Goal: Transaction & Acquisition: Purchase product/service

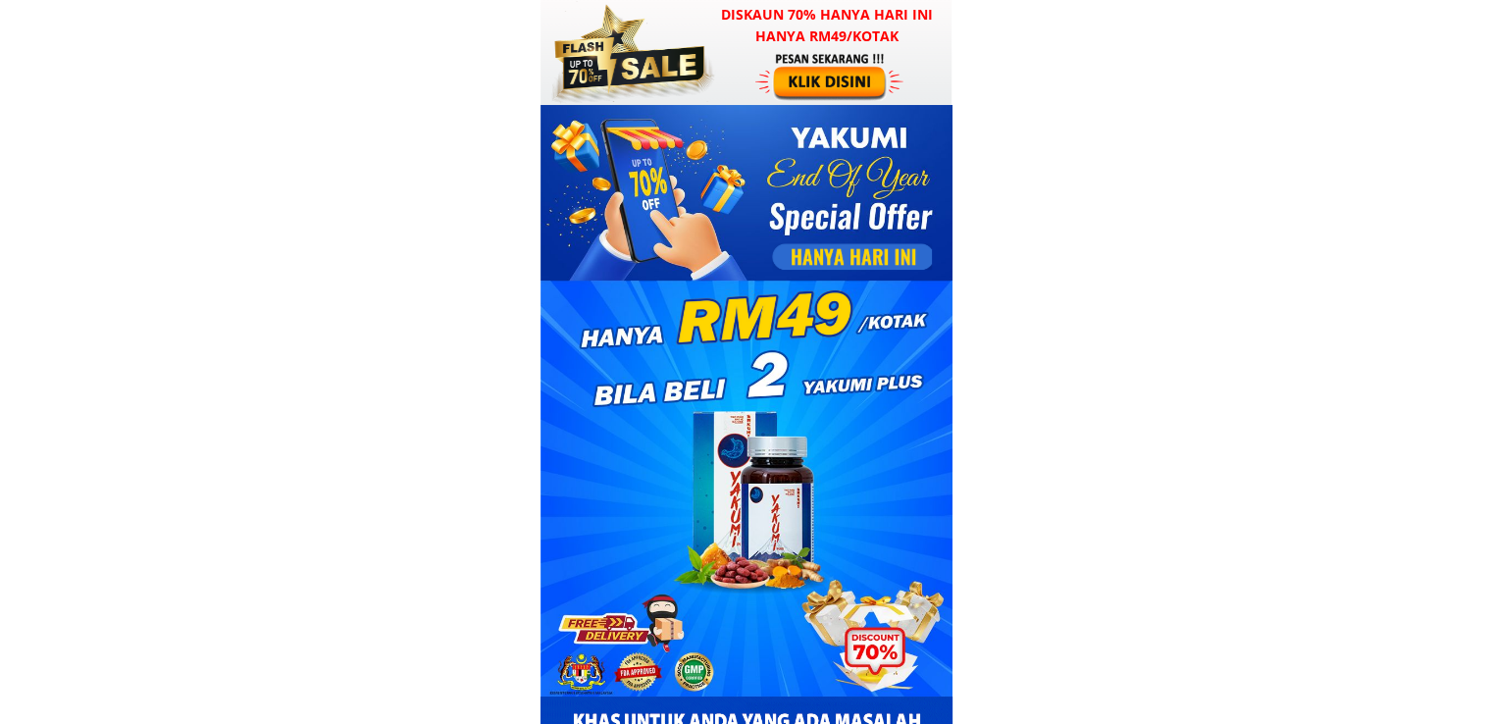
click at [826, 68] on div at bounding box center [831, 76] width 152 height 50
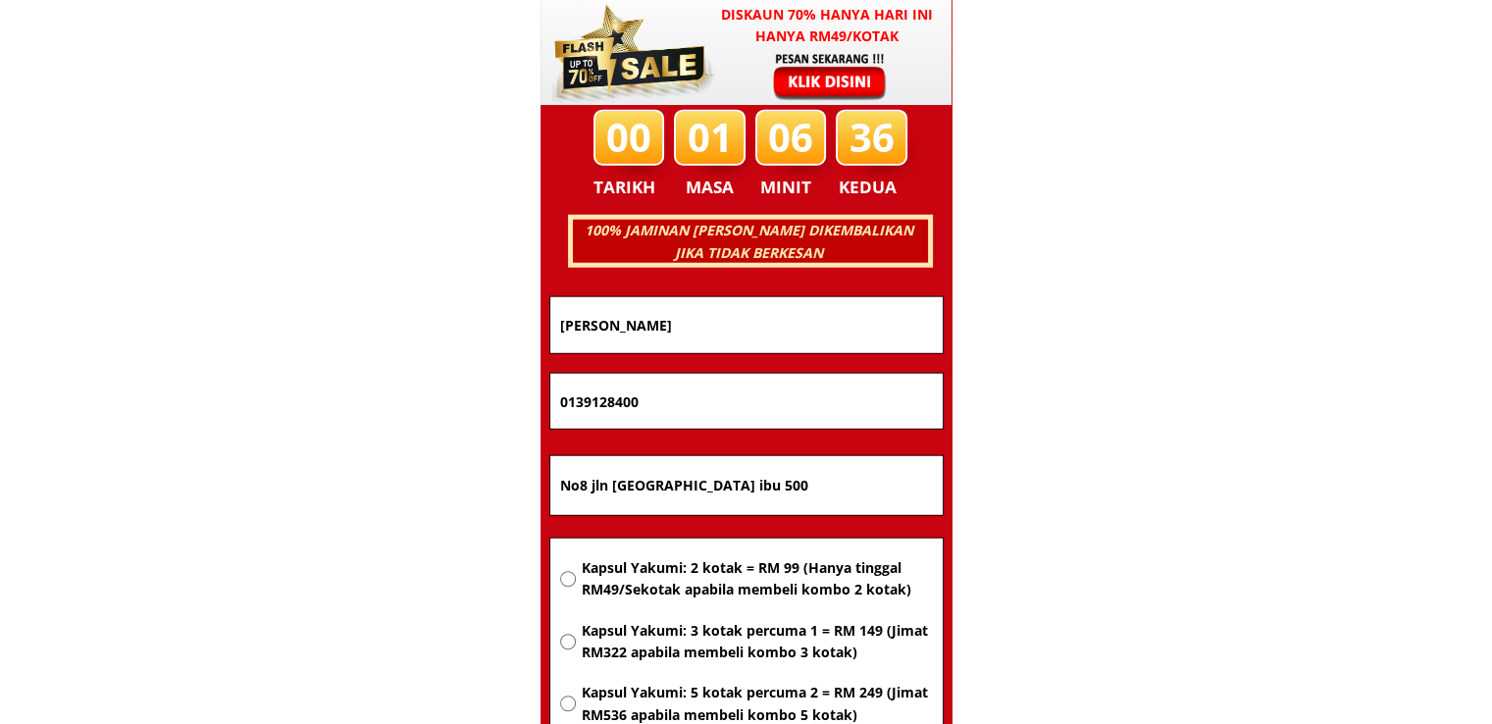
scroll to position [12568, 0]
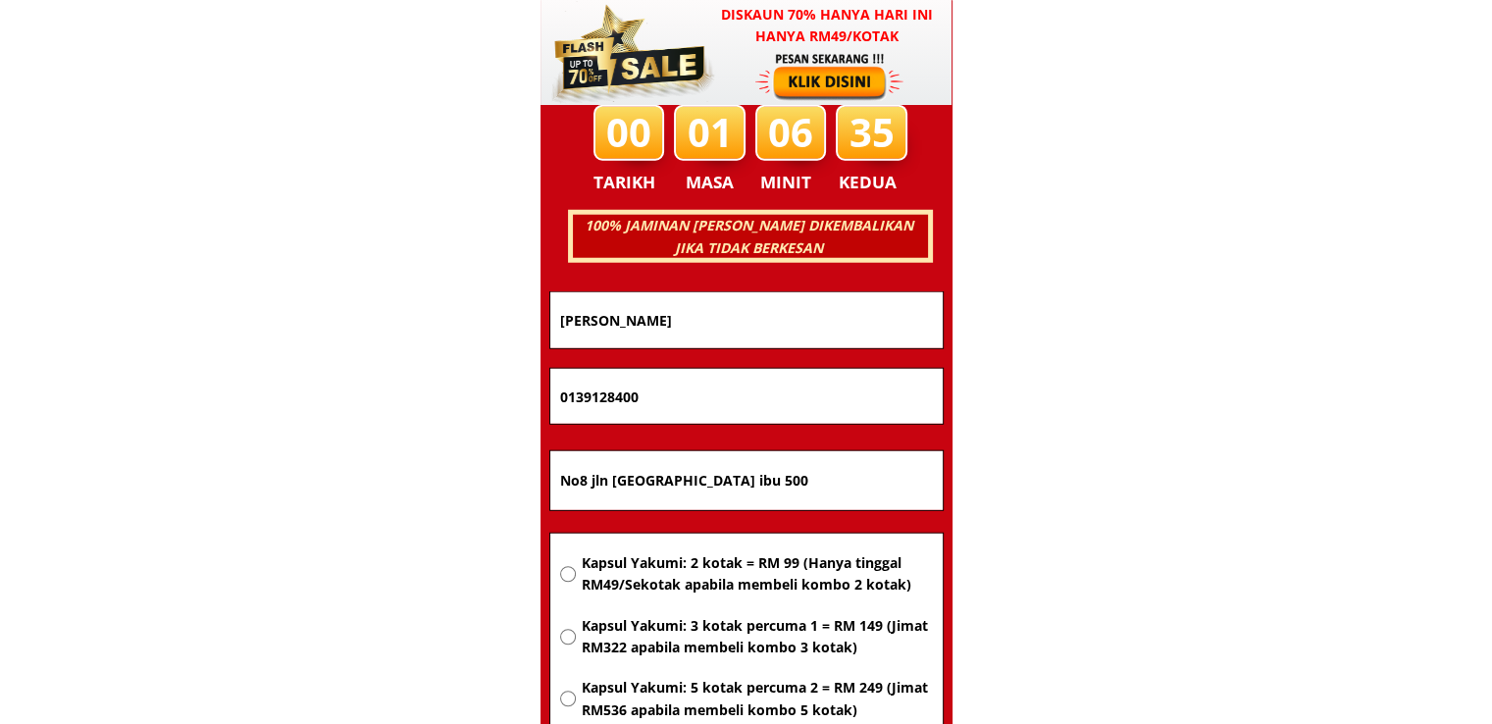
drag, startPoint x: 753, startPoint y: 313, endPoint x: 295, endPoint y: 318, distance: 458.1
paste input "Hamsawi .Bin .Samau"
type input "Hamsawi .Bin .Samaudin"
drag, startPoint x: 665, startPoint y: 399, endPoint x: 334, endPoint y: 385, distance: 330.9
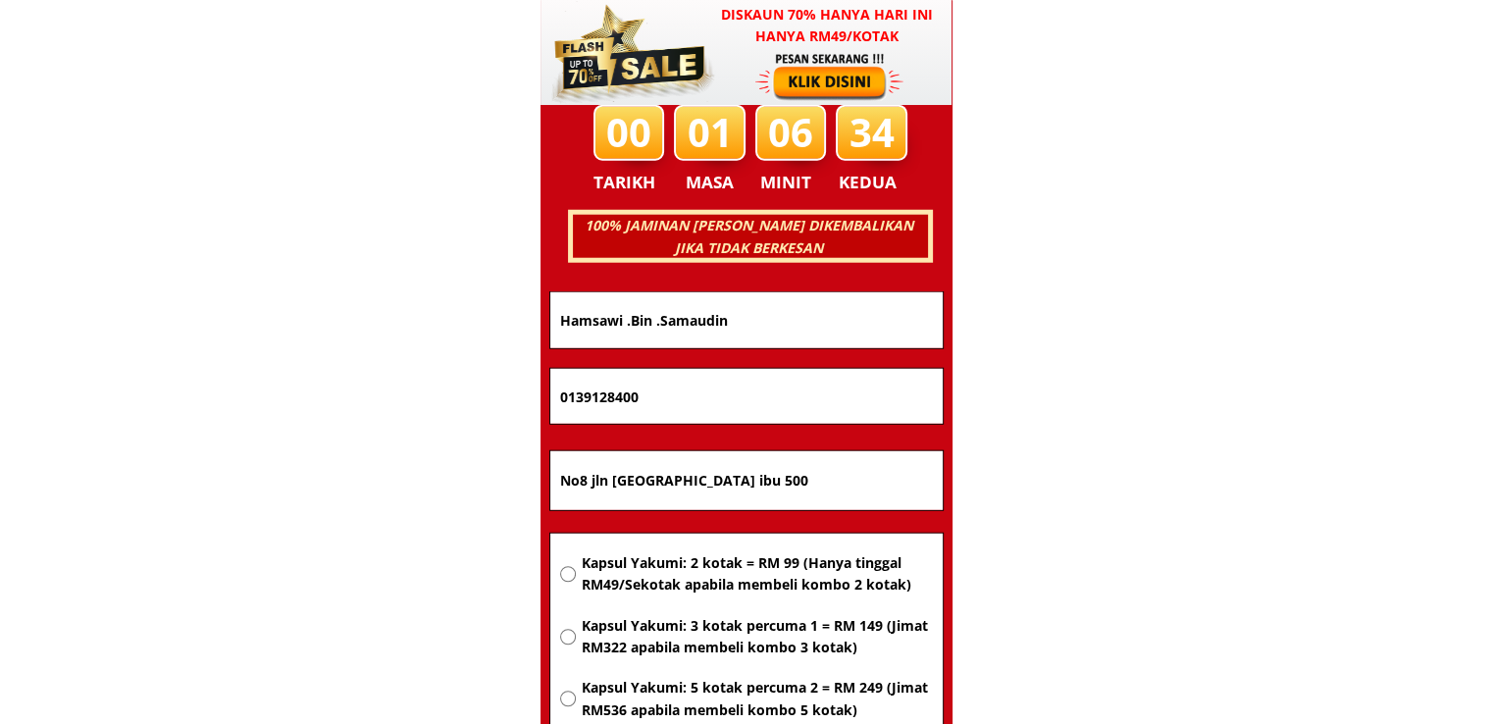
paste input "72518258"
type input "0172518258"
click at [684, 480] on input "No8 jln satu tmn Pelangai raya 28740 Bentong Pahang ibu 500" at bounding box center [746, 480] width 383 height 59
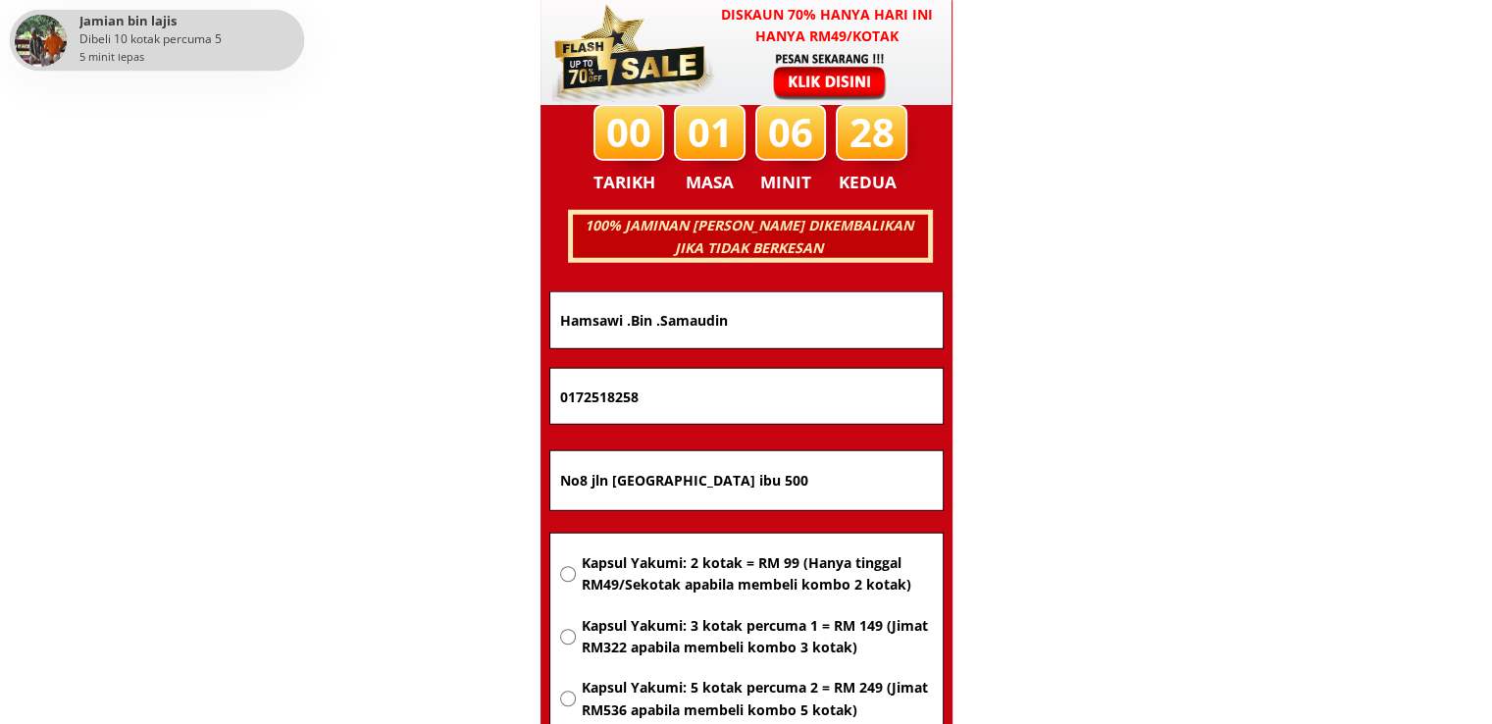
paste input "O .Kampung Selang Ulu, Jln Matang. Off Jln, Telaga Air,Kuching Sarawak 9305"
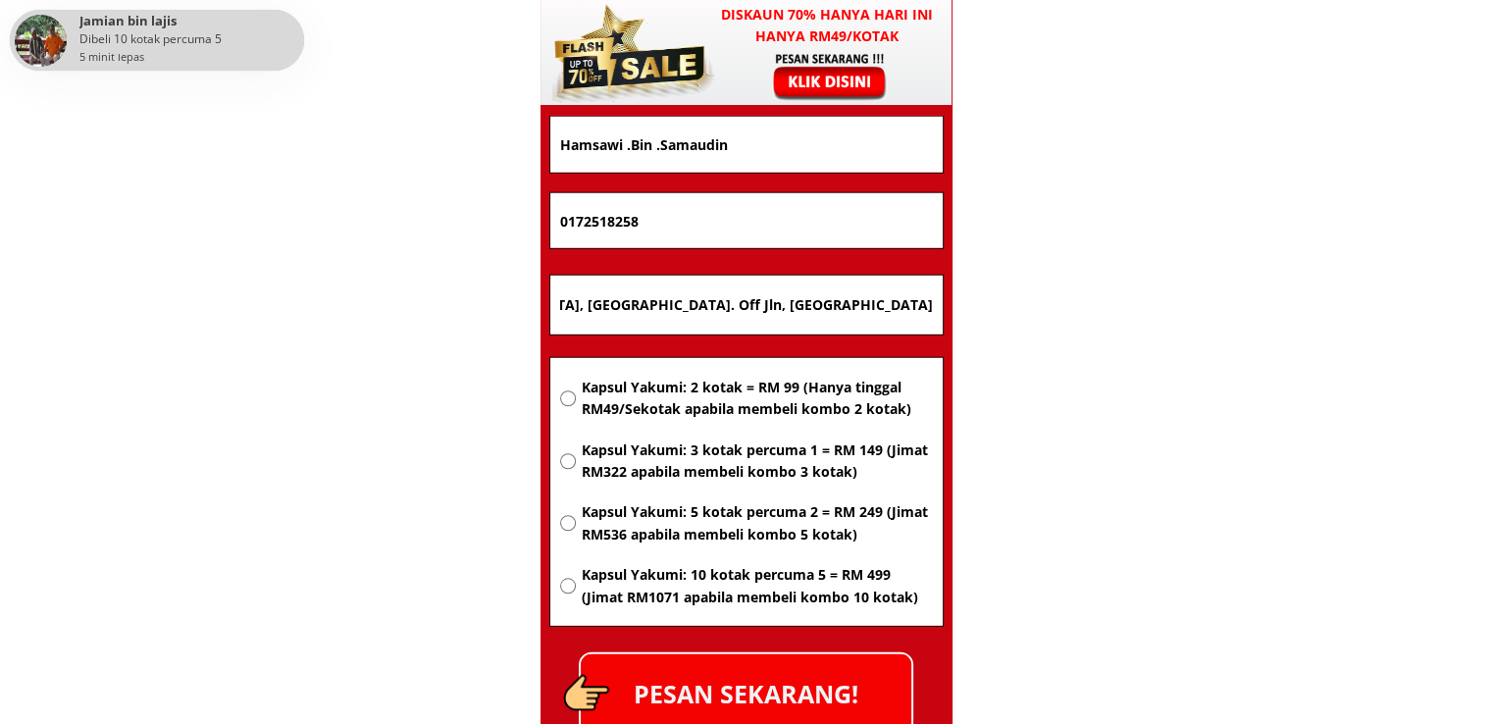
scroll to position [12764, 0]
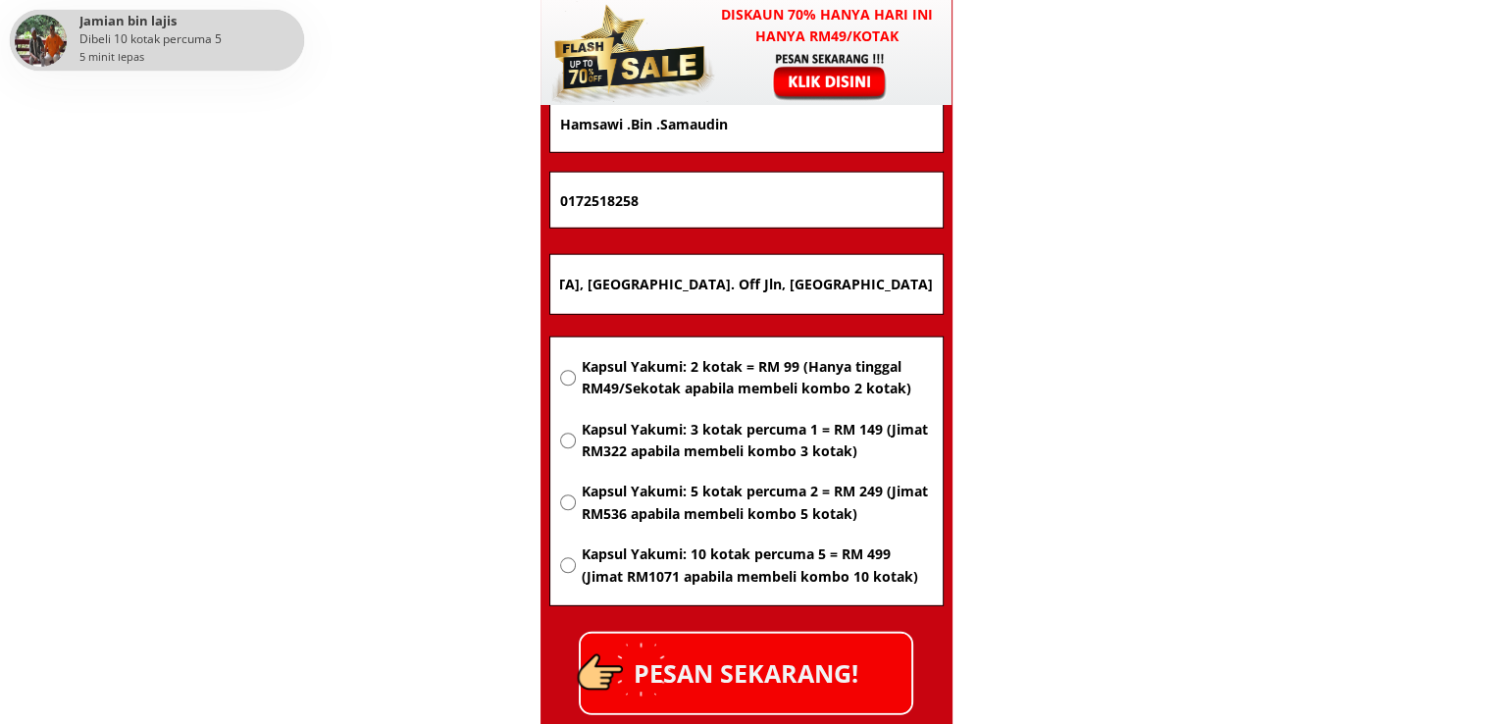
type input "NO .[GEOGRAPHIC_DATA], [GEOGRAPHIC_DATA]. Off Jln, [GEOGRAPHIC_DATA]"
click at [766, 361] on span "Kapsul Yakumi: 2 kotak = RM 99 (Hanya tinggal RM49/Sekotak apabila membeli komb…" at bounding box center [756, 378] width 351 height 44
radio input "true"
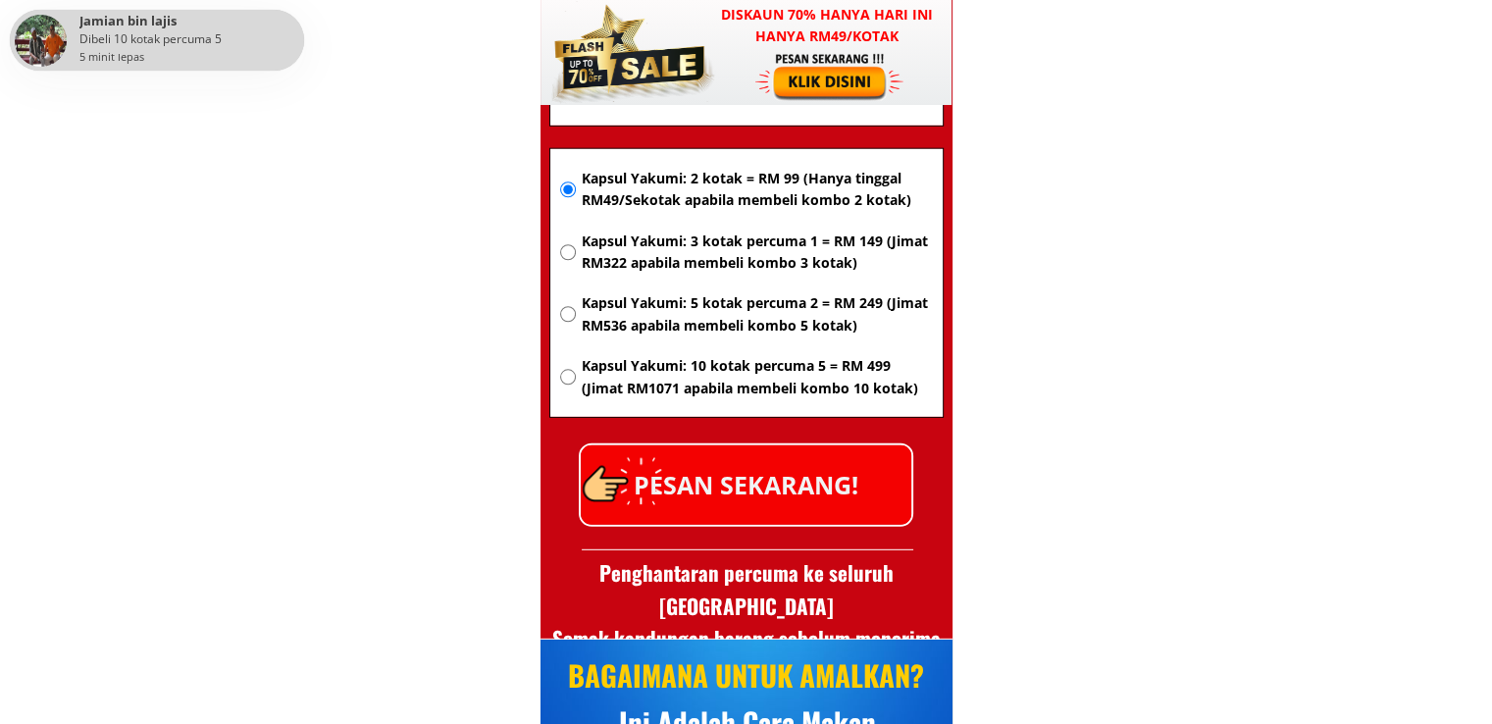
scroll to position [12960, 0]
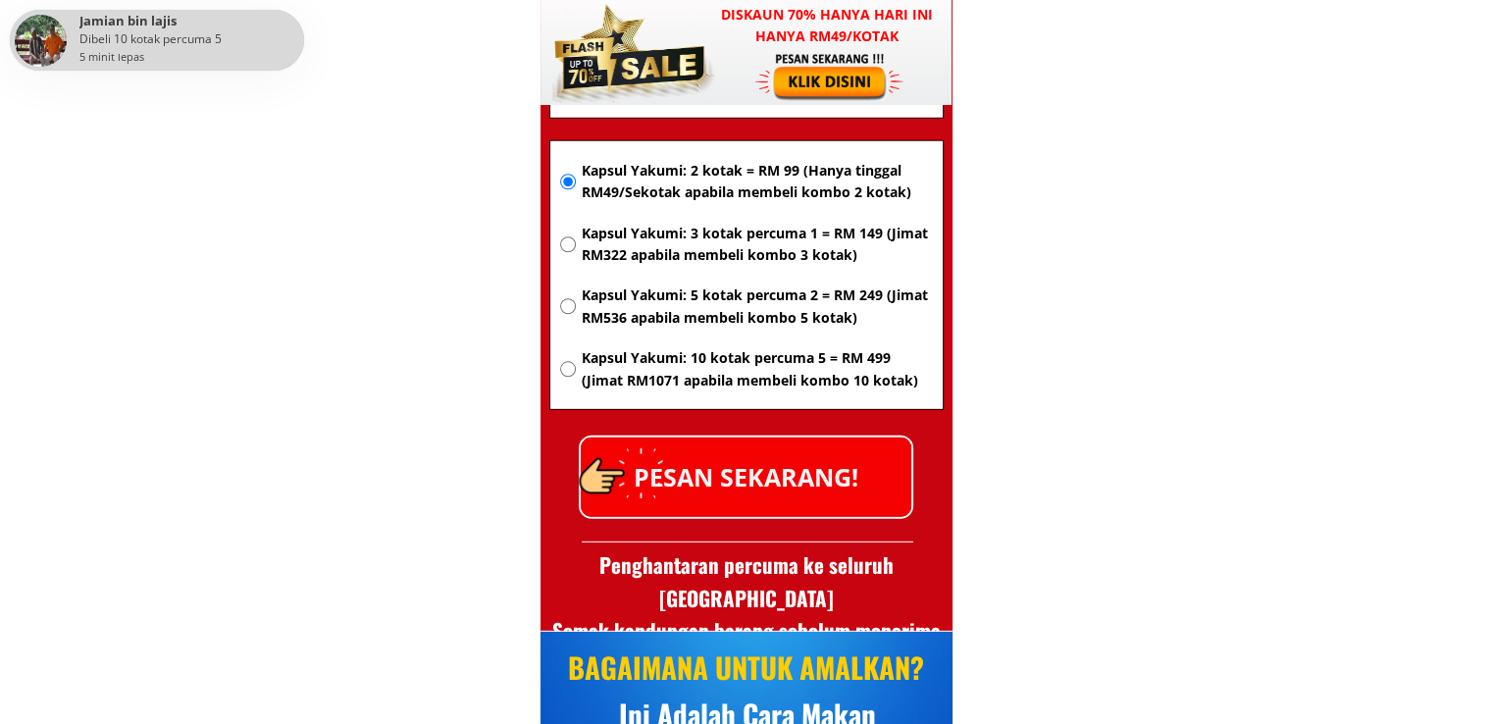
click at [812, 489] on p "PESAN SEKARANG!" at bounding box center [746, 476] width 331 height 79
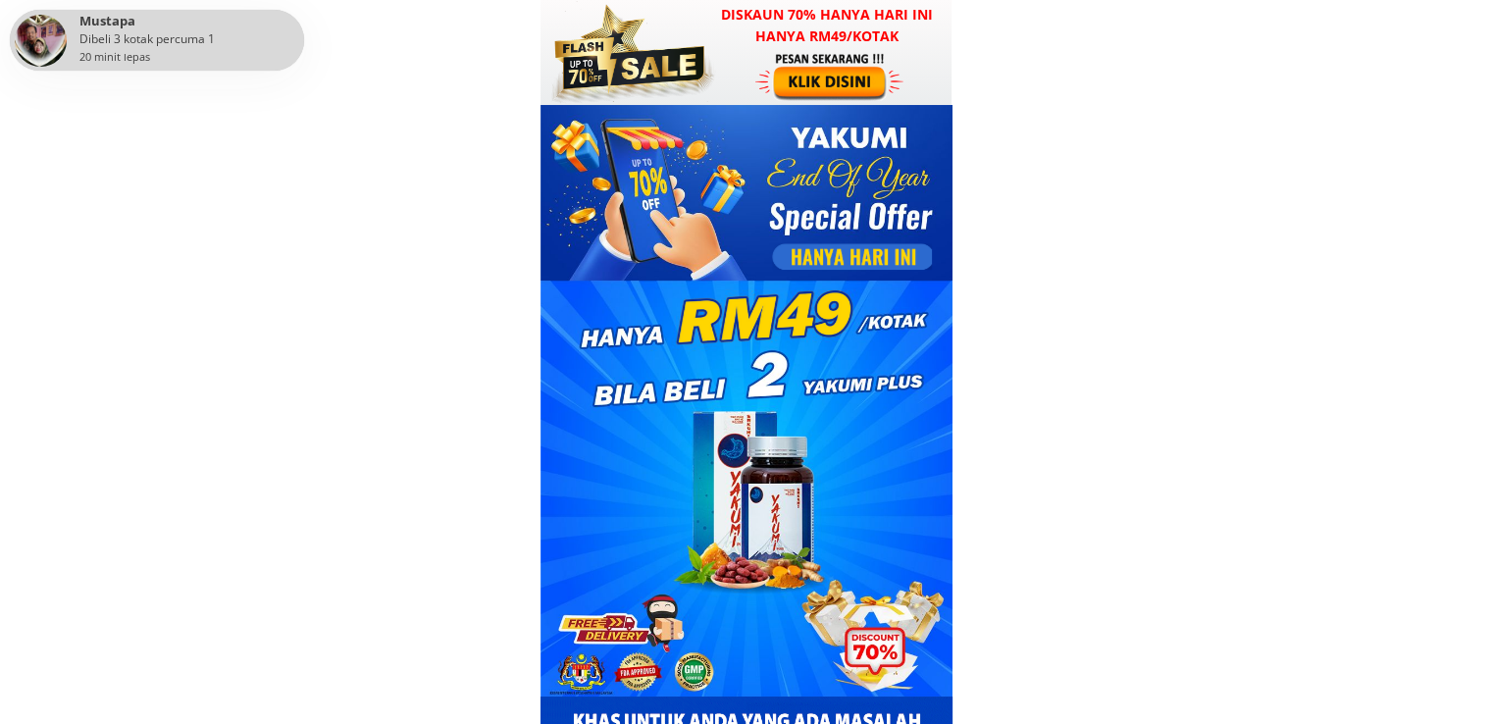
click at [801, 70] on div at bounding box center [831, 76] width 152 height 50
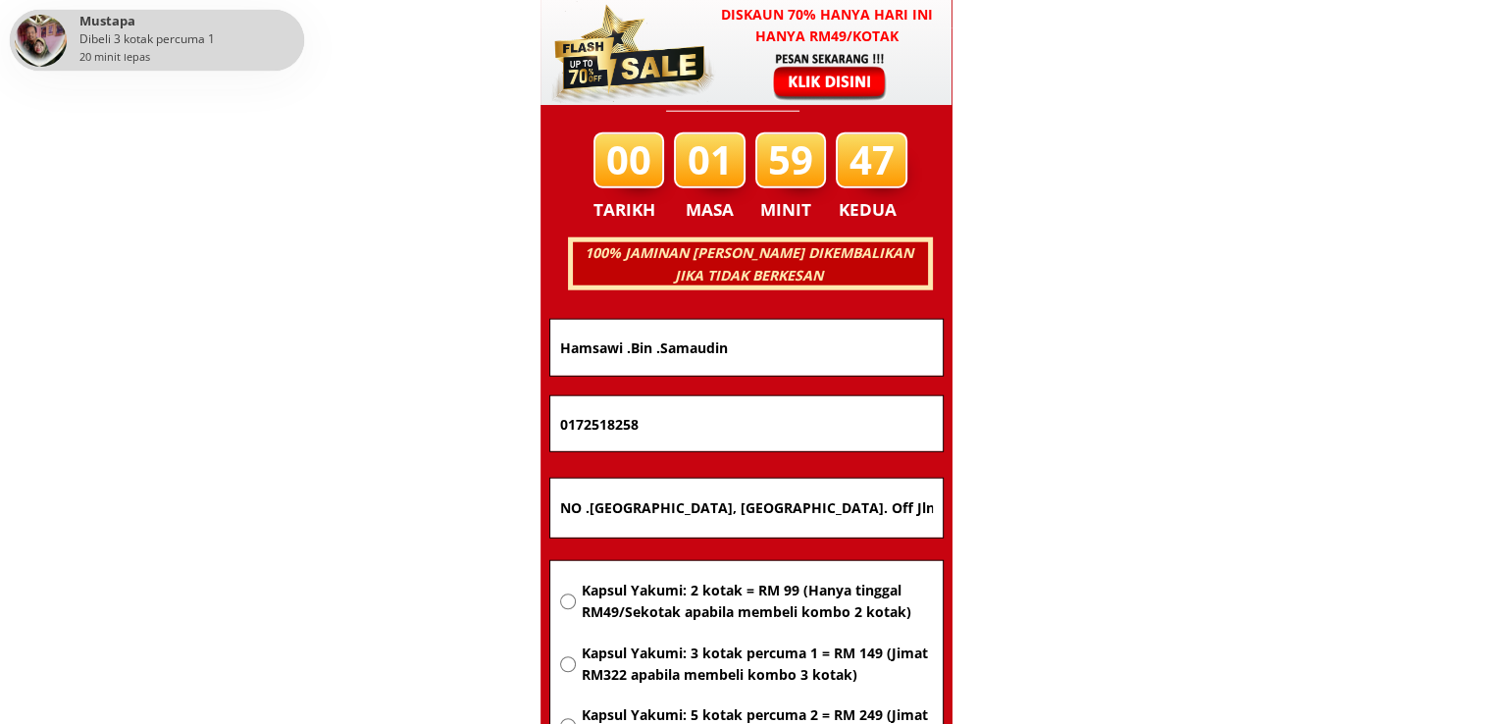
scroll to position [12568, 0]
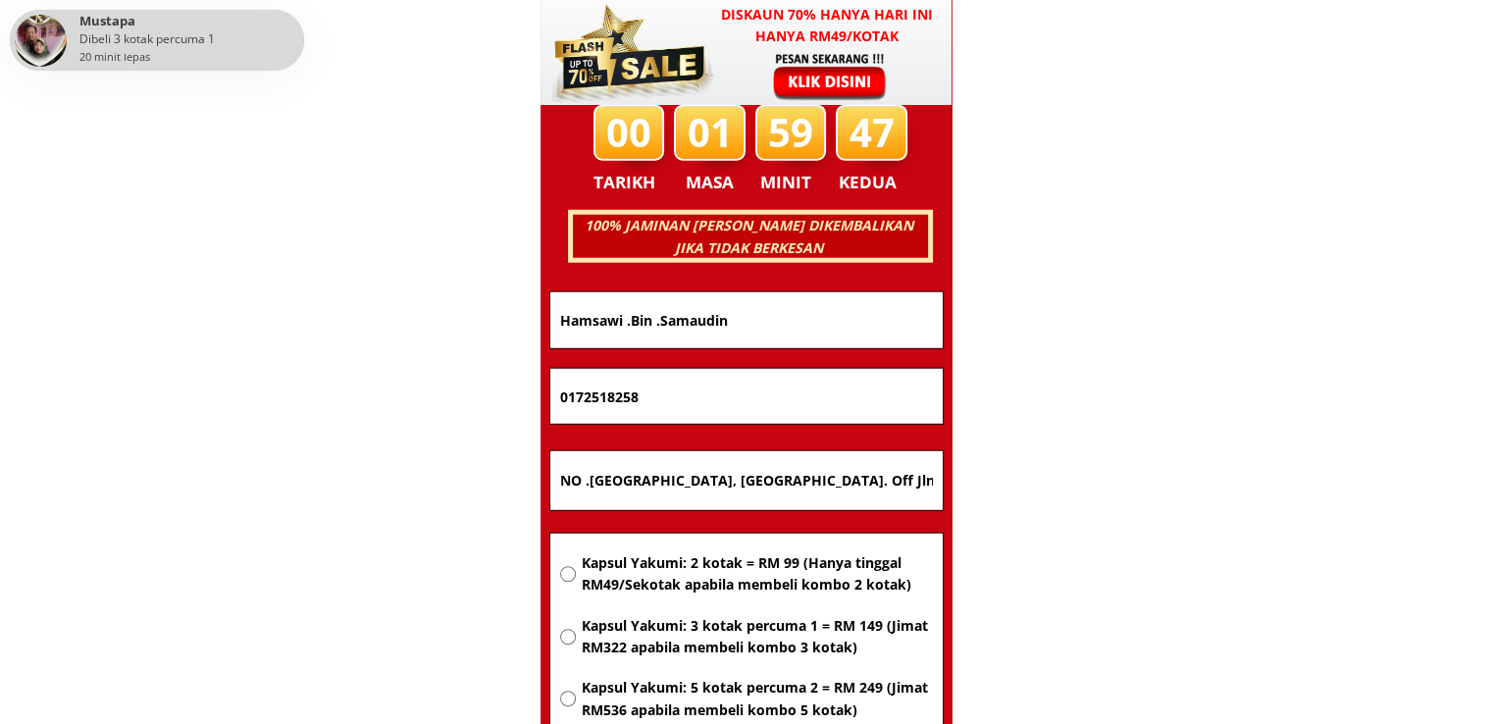
click at [794, 480] on input "NO .[GEOGRAPHIC_DATA], [GEOGRAPHIC_DATA]. Off Jln, [GEOGRAPHIC_DATA]" at bounding box center [746, 480] width 383 height 59
paste input "[GEOGRAPHIC_DATA]"
type input "[GEOGRAPHIC_DATA]"
drag, startPoint x: 772, startPoint y: 401, endPoint x: 314, endPoint y: 404, distance: 458.1
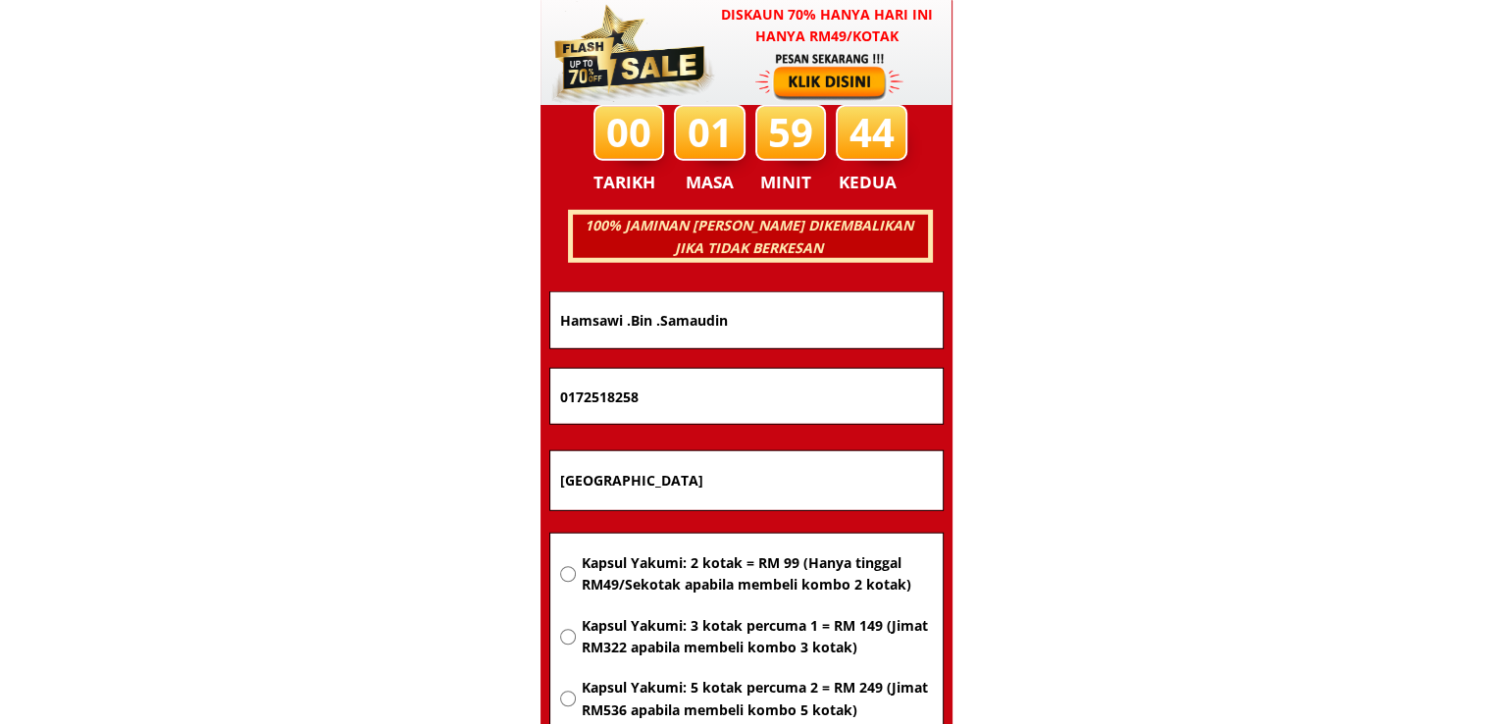
paste input "6623622"
type input "0176623622"
drag, startPoint x: 742, startPoint y: 315, endPoint x: 289, endPoint y: 327, distance: 452.3
paste input "Ashari"
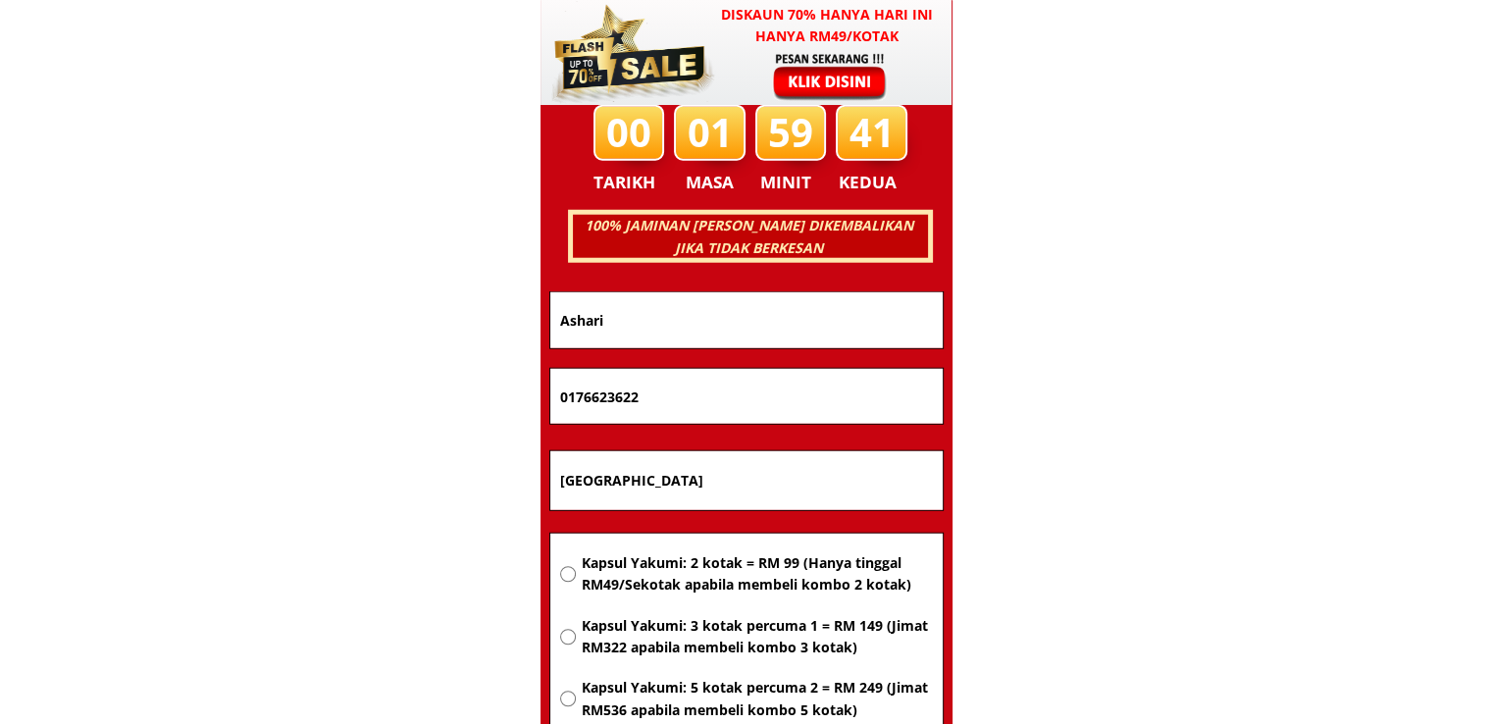
type input "Ashari"
click at [674, 570] on span "Kapsul Yakumi: 2 kotak = RM 99 (Hanya tinggal RM49/Sekotak apabila membeli komb…" at bounding box center [756, 574] width 351 height 44
radio input "true"
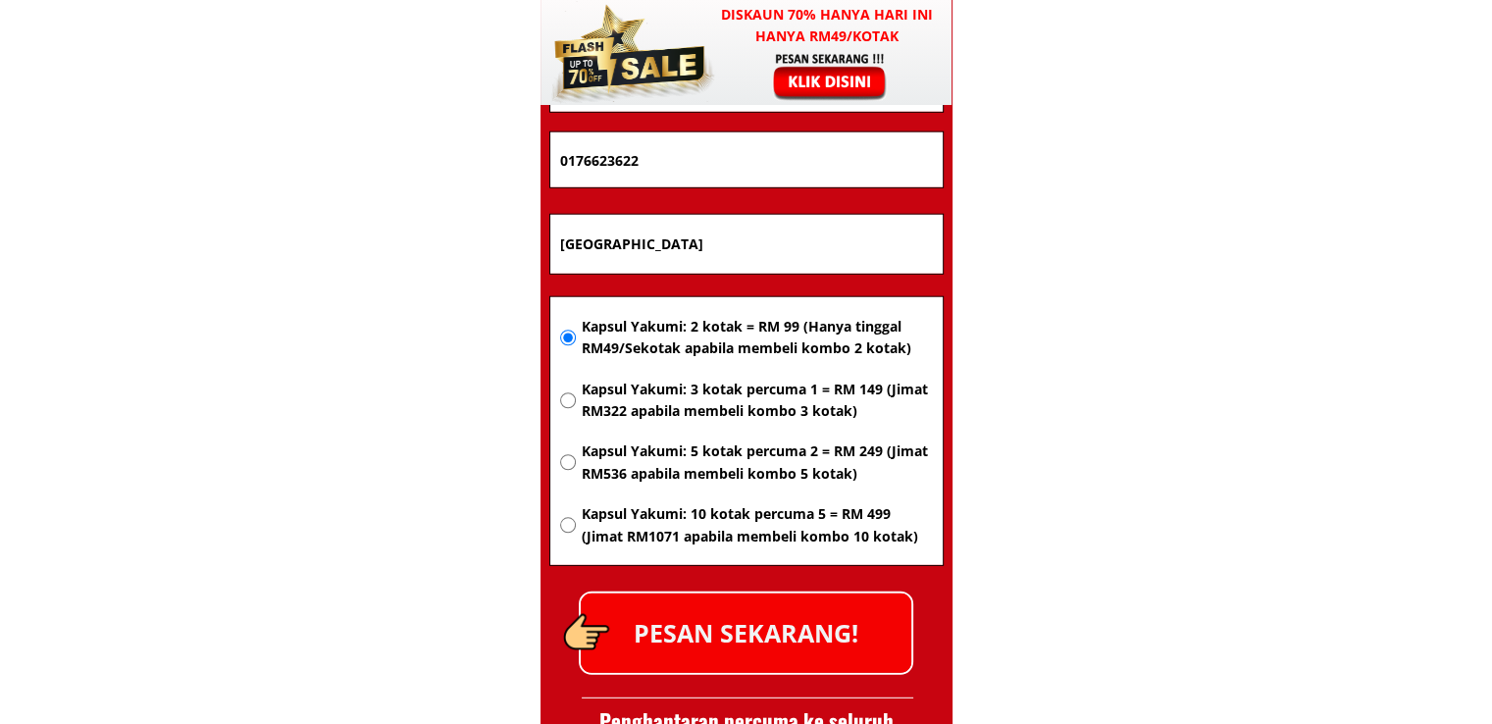
scroll to position [12862, 0]
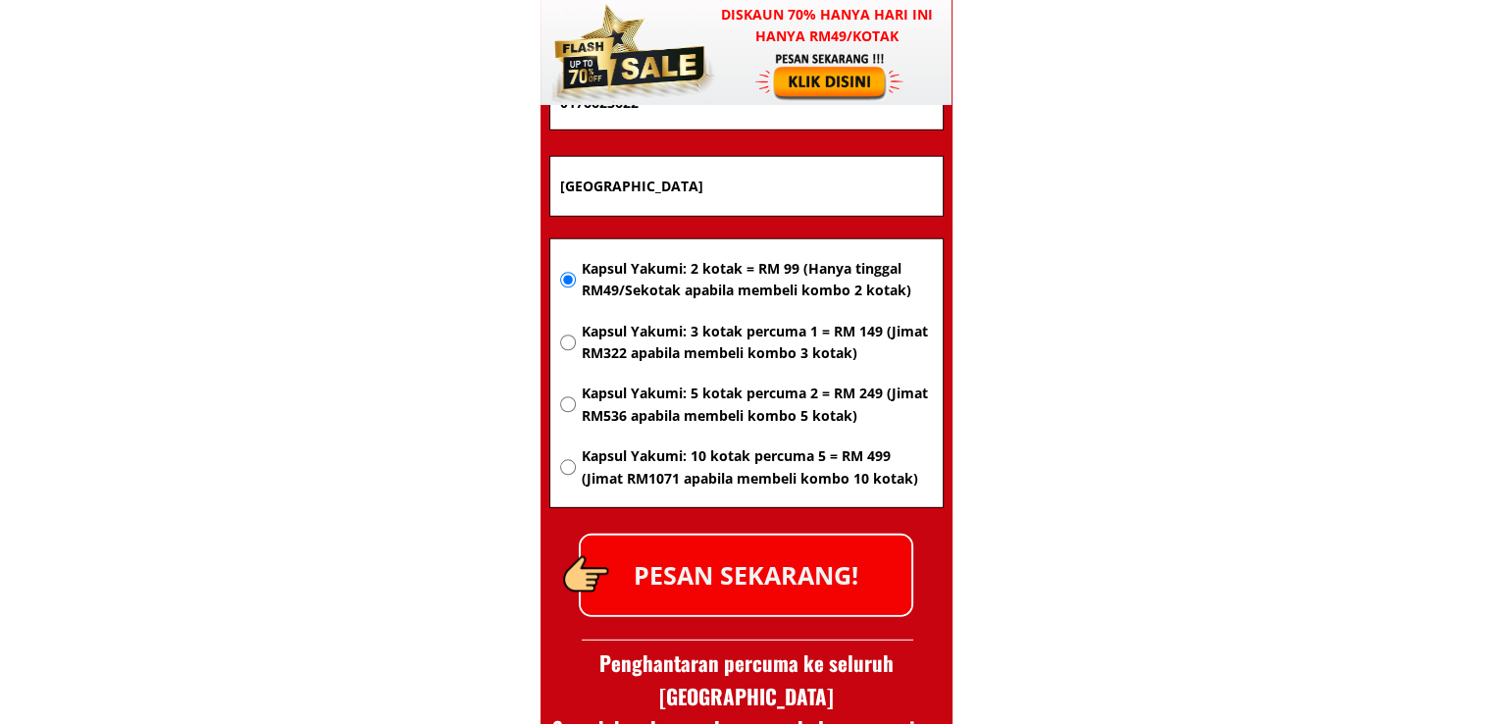
click at [767, 590] on p "PESAN SEKARANG!" at bounding box center [746, 575] width 331 height 79
